Goal: Check status

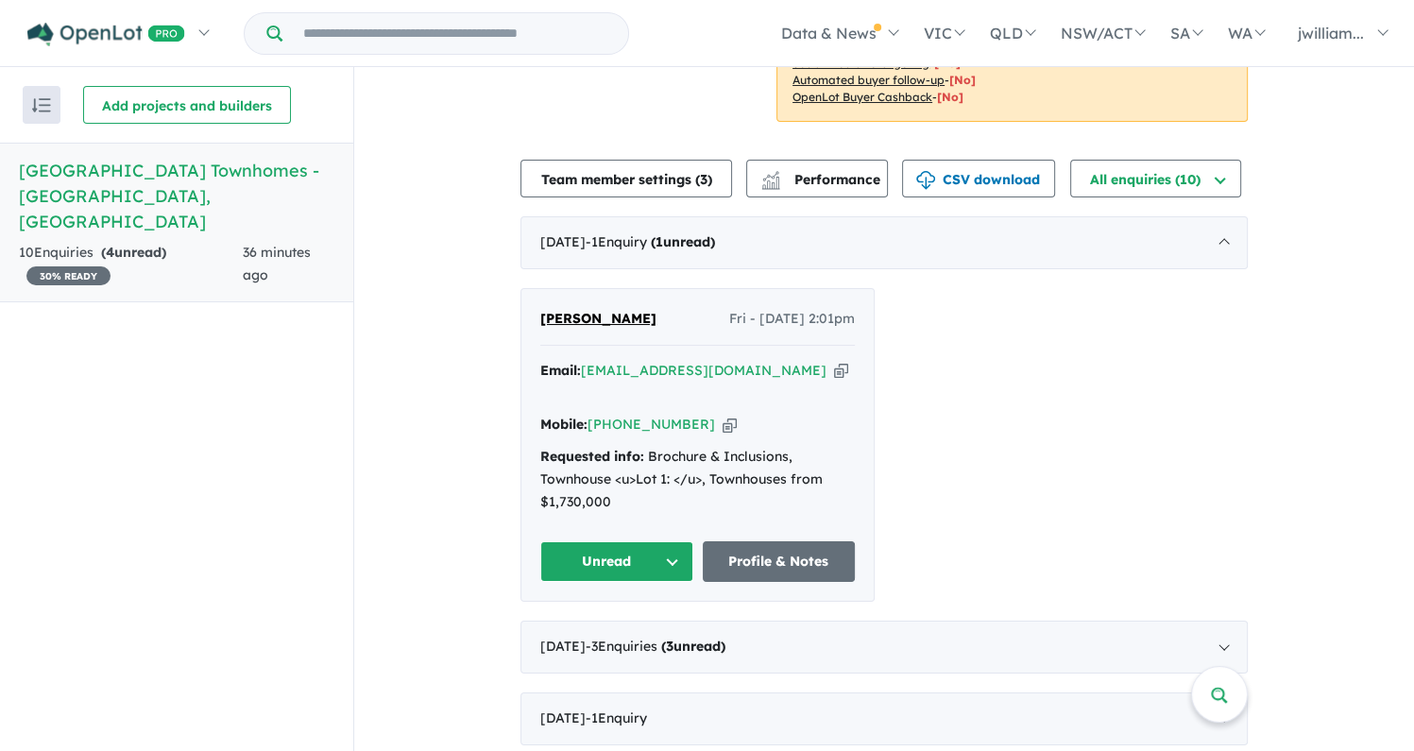
scroll to position [567, 0]
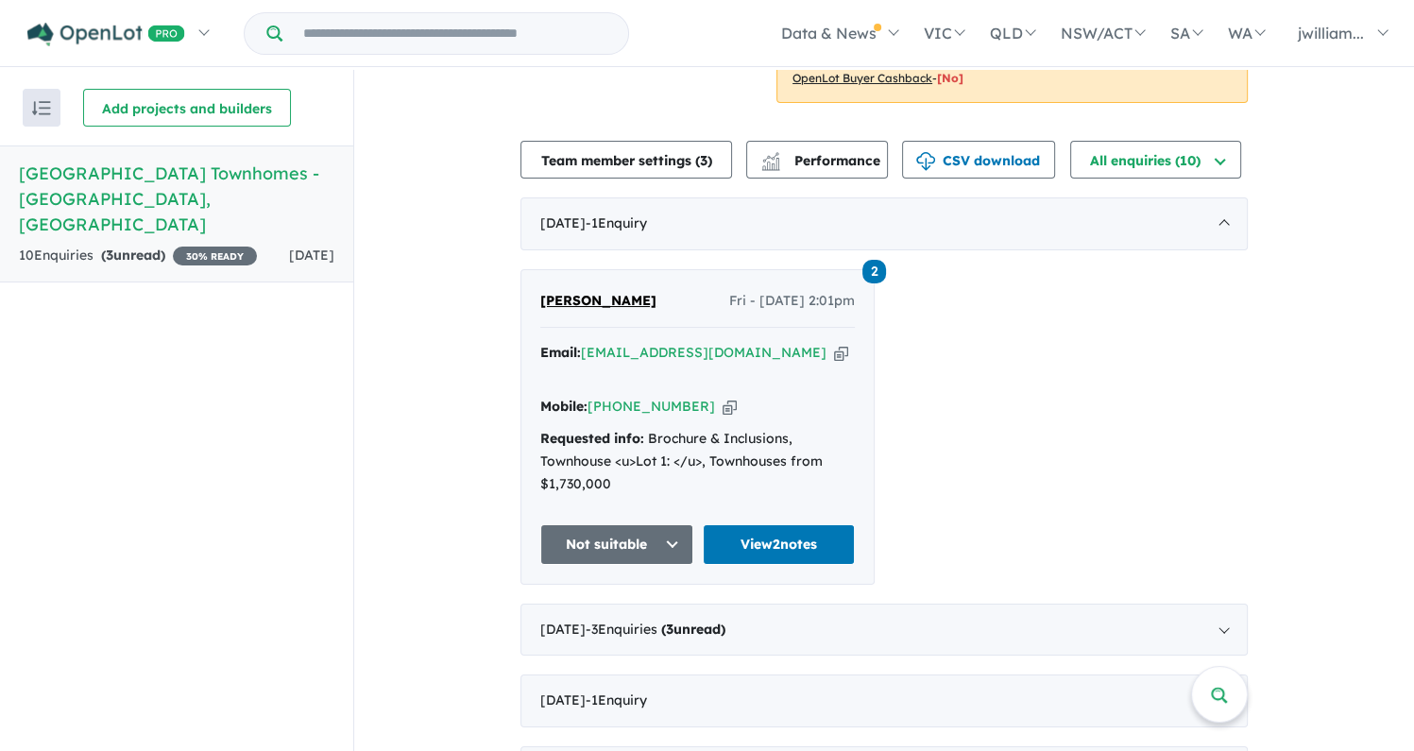
scroll to position [670, 0]
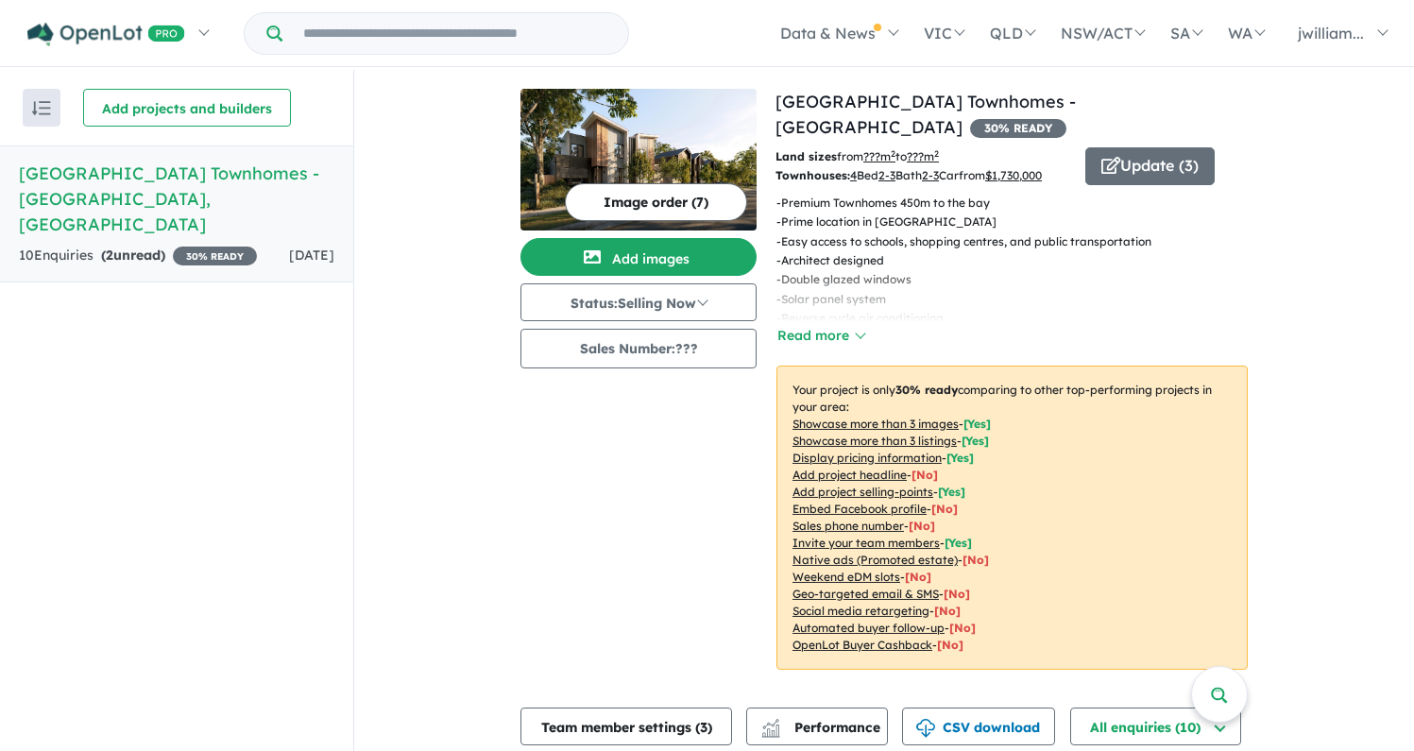
scroll to position [3, 0]
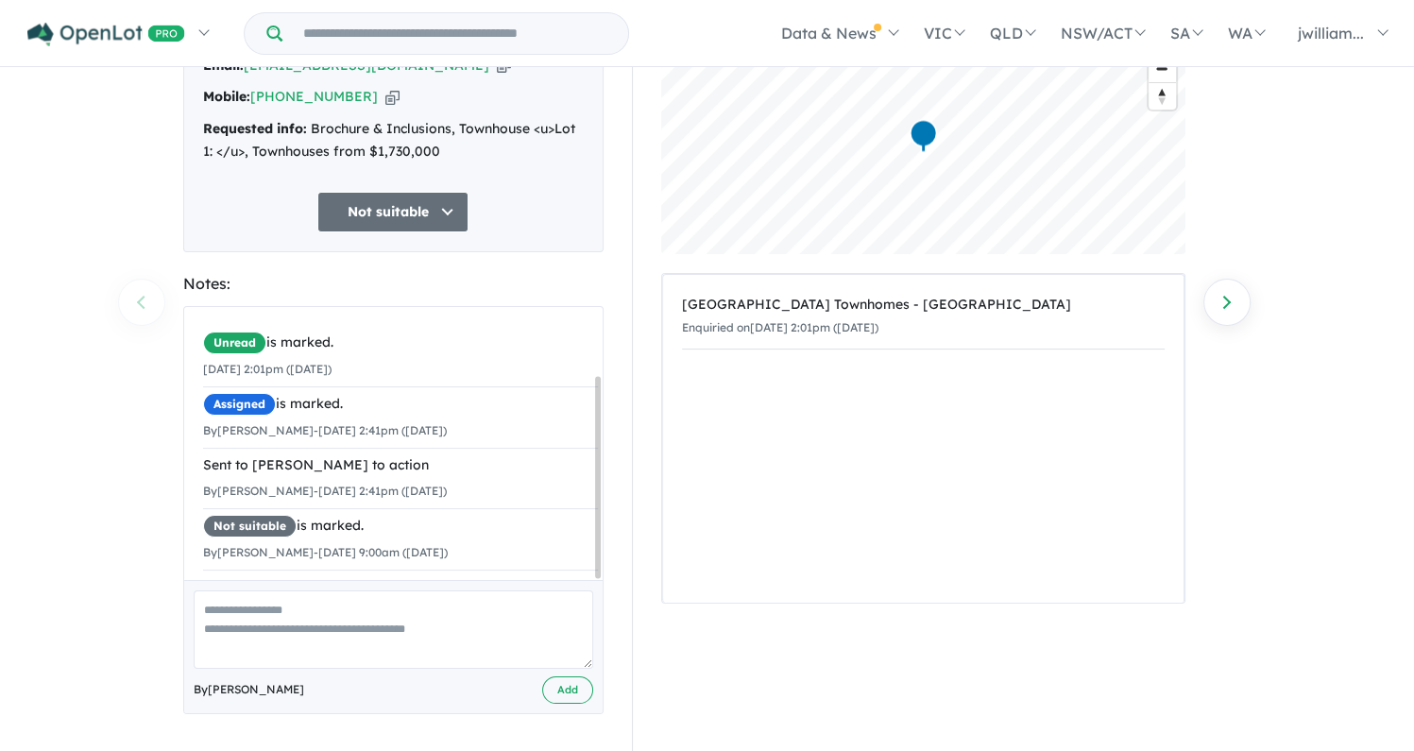
scroll to position [92, 0]
